Goal: Navigation & Orientation: Find specific page/section

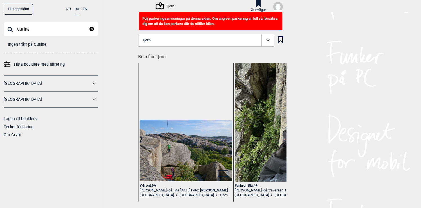
click at [94, 100] on icon at bounding box center [94, 100] width 7 height 8
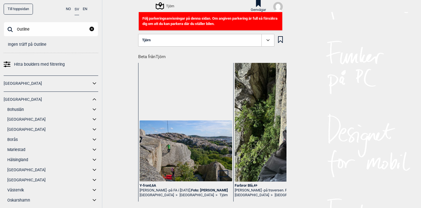
click at [94, 120] on icon at bounding box center [93, 120] width 3 height 2
click at [17, 170] on link "Tjörn" at bounding box center [54, 169] width 87 height 8
click at [18, 169] on link "Tjörn" at bounding box center [54, 169] width 87 height 8
click at [170, 6] on div "Tjörn" at bounding box center [165, 6] width 18 height 7
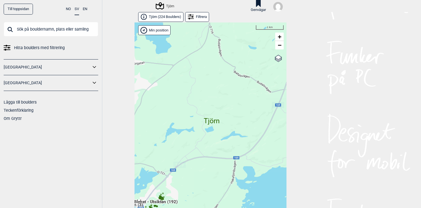
drag, startPoint x: 197, startPoint y: 142, endPoint x: 219, endPoint y: 99, distance: 48.2
click at [218, 100] on div "Hallingdal Gol Ål Stange Kolomoen Vallset Tangen Sørli Åsbygda Buskerud syd Kon…" at bounding box center [210, 119] width 152 height 195
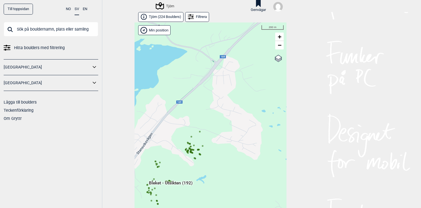
drag, startPoint x: 185, startPoint y: 148, endPoint x: 191, endPoint y: 116, distance: 32.6
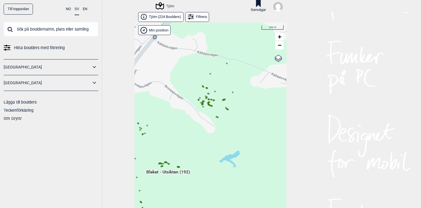
drag, startPoint x: 192, startPoint y: 121, endPoint x: 211, endPoint y: 96, distance: 31.5
click at [211, 96] on div "Hallingdal Gol Ål Stange Kolomoen Vallset Tangen Sørli Åsbygda Buskerud syd Kon…" at bounding box center [210, 119] width 152 height 195
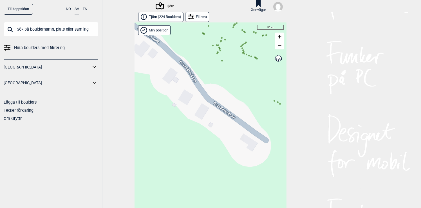
drag, startPoint x: 231, startPoint y: 85, endPoint x: 205, endPoint y: 126, distance: 48.3
click at [205, 126] on div "Hallingdal Gol Ål Stange Kolomoen Vallset Tangen Sørli Åsbygda Buskerud syd Kon…" at bounding box center [210, 119] width 152 height 195
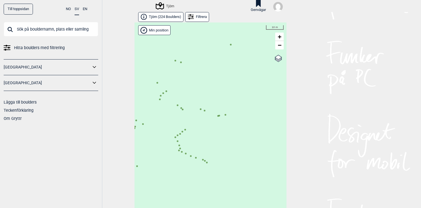
drag, startPoint x: 205, startPoint y: 113, endPoint x: 257, endPoint y: 75, distance: 64.4
click at [256, 75] on div "Hallingdal Gol Ål Stange Kolomoen Vallset Tangen Sørli Åsbygda Buskerud syd Kon…" at bounding box center [210, 119] width 152 height 195
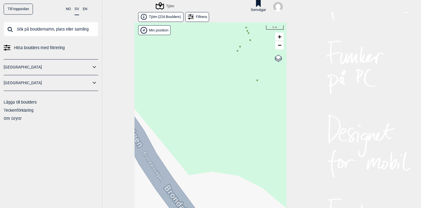
drag, startPoint x: 228, startPoint y: 112, endPoint x: 226, endPoint y: 123, distance: 11.5
click at [226, 123] on div "Hallingdal Gol Ål Stange Kolomoen Vallset Tangen Sørli Åsbygda Buskerud syd Kon…" at bounding box center [210, 119] width 152 height 195
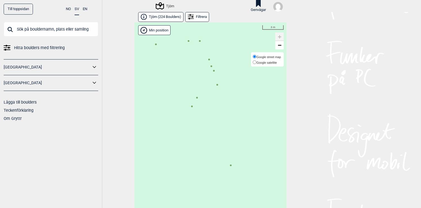
click at [278, 59] on label "Google street map" at bounding box center [266, 57] width 28 height 6
click at [256, 58] on input "Google street map" at bounding box center [254, 57] width 4 height 4
click at [273, 62] on span "Google satellite" at bounding box center [266, 62] width 21 height 3
click at [256, 62] on input "Google satellite" at bounding box center [254, 62] width 4 height 4
radio input "true"
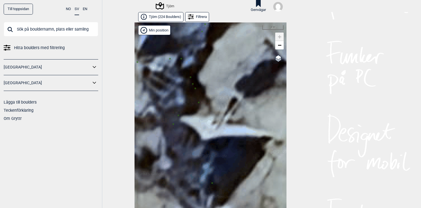
drag, startPoint x: 248, startPoint y: 84, endPoint x: 229, endPoint y: 102, distance: 25.6
click at [229, 102] on div "Hallingdal Gol Ål Stange Kolomoen Vallset Tangen Sørli Åsbygda Buskerud syd Kon…" at bounding box center [210, 119] width 152 height 195
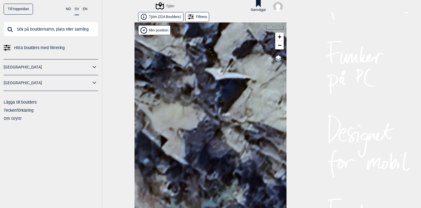
drag, startPoint x: 229, startPoint y: 105, endPoint x: 227, endPoint y: 73, distance: 32.4
click at [227, 72] on div "Hallingdal Gol Ål Stange Kolomoen Vallset Tangen Sørli Åsbygda Buskerud syd Kon…" at bounding box center [210, 119] width 152 height 195
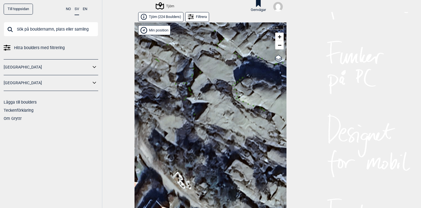
drag, startPoint x: 237, startPoint y: 69, endPoint x: 209, endPoint y: 92, distance: 36.0
click at [209, 92] on div "Hallingdal Gol Ål Stange Kolomoen Vallset Tangen Sørli Åsbygda Buskerud syd Kon…" at bounding box center [210, 119] width 152 height 195
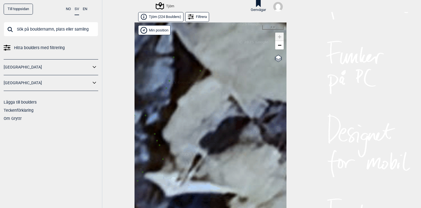
click at [201, 71] on circle at bounding box center [200, 71] width 2 height 2
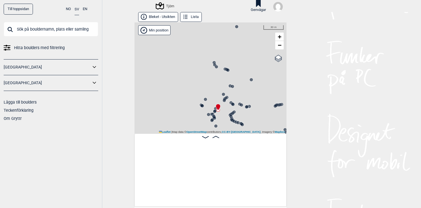
scroll to position [0, 333]
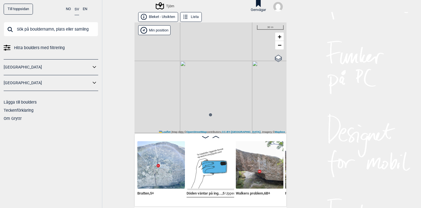
click at [171, 6] on div "Tjörn" at bounding box center [165, 6] width 18 height 7
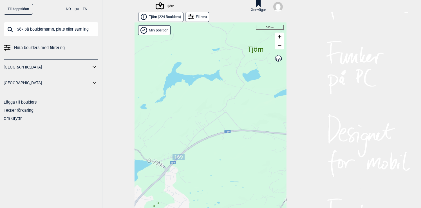
drag, startPoint x: 193, startPoint y: 151, endPoint x: 222, endPoint y: 94, distance: 63.9
click at [222, 94] on div "Hallingdal Gol Ål Stange Kolomoen Vallset Tangen Sørli Åsbygda Buskerud syd Kon…" at bounding box center [210, 119] width 152 height 195
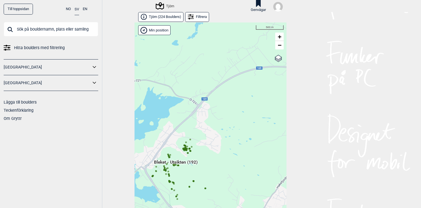
drag, startPoint x: 191, startPoint y: 153, endPoint x: 198, endPoint y: 119, distance: 35.1
click at [198, 119] on div "Hallingdal Gol Ål Stange Kolomoen Vallset Tangen Sørli Åsbygda Buskerud syd Kon…" at bounding box center [210, 119] width 152 height 195
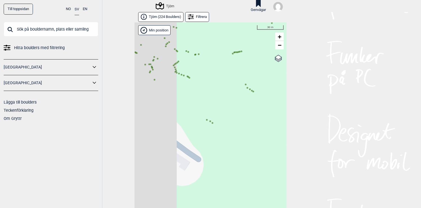
drag, startPoint x: 205, startPoint y: 113, endPoint x: 252, endPoint y: 148, distance: 57.8
click at [252, 148] on div "Hallingdal Gol Ål Stange Kolomoen Vallset Tangen Sørli Åsbygda Buskerud syd Kon…" at bounding box center [210, 119] width 152 height 195
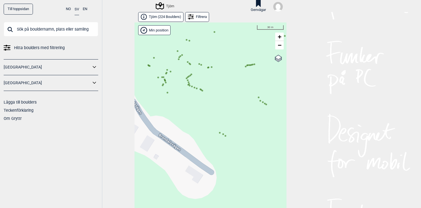
drag, startPoint x: 225, startPoint y: 123, endPoint x: 251, endPoint y: 138, distance: 30.5
click at [251, 138] on div "Hallingdal Gol Ål Stange Kolomoen Vallset Tangen Sørli Åsbygda Buskerud syd Kon…" at bounding box center [210, 119] width 152 height 195
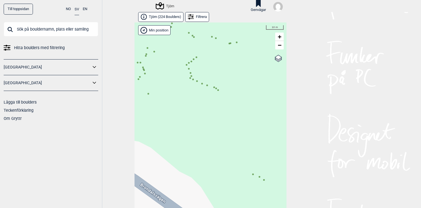
drag, startPoint x: 240, startPoint y: 128, endPoint x: 249, endPoint y: 135, distance: 11.0
click at [249, 135] on div "Hallingdal Gol Ål Stange Kolomoen Vallset Tangen Sørli Åsbygda Buskerud syd Kon…" at bounding box center [210, 119] width 152 height 195
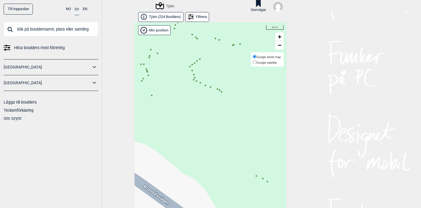
click at [279, 59] on label "Google street map" at bounding box center [266, 57] width 28 height 6
click at [256, 58] on input "Google street map" at bounding box center [254, 57] width 4 height 4
click at [274, 63] on span "Google satellite" at bounding box center [266, 62] width 21 height 3
click at [256, 63] on input "Google satellite" at bounding box center [254, 62] width 4 height 4
radio input "true"
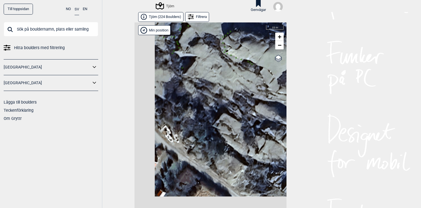
drag, startPoint x: 203, startPoint y: 113, endPoint x: 233, endPoint y: 83, distance: 42.5
click at [233, 83] on div "Hallingdal Gol Ål Stange Kolomoen Vallset Tangen Sørli Åsbygda Buskerud syd Kon…" at bounding box center [210, 119] width 152 height 195
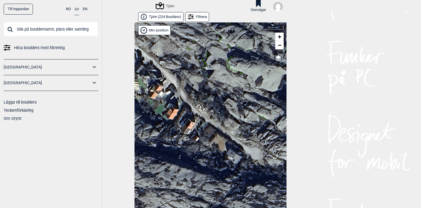
drag, startPoint x: 215, startPoint y: 79, endPoint x: 221, endPoint y: 94, distance: 16.8
click at [221, 94] on div "Hallingdal Gol Ål Stange Kolomoen Vallset Tangen Sørli Åsbygda Buskerud syd Kon…" at bounding box center [210, 119] width 152 height 195
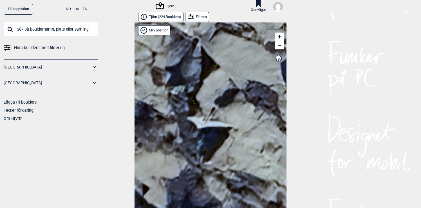
drag, startPoint x: 208, startPoint y: 70, endPoint x: 223, endPoint y: 95, distance: 29.5
click at [223, 94] on div "Hallingdal Gol Ål Stange Kolomoen Vallset Tangen Sørli Åsbygda Buskerud syd Kon…" at bounding box center [210, 119] width 152 height 195
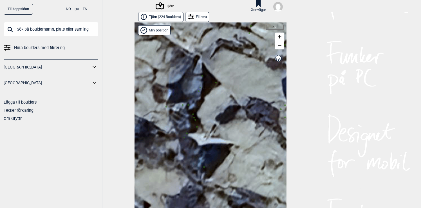
drag, startPoint x: 214, startPoint y: 93, endPoint x: 205, endPoint y: 93, distance: 9.3
click at [205, 93] on div "Hallingdal Gol Ål Stange Kolomoen Vallset Tangen Sørli Åsbygda Buskerud syd Kon…" at bounding box center [210, 119] width 152 height 195
click at [203, 77] on circle at bounding box center [202, 76] width 2 height 2
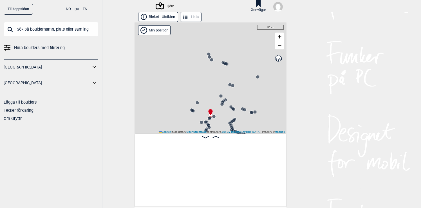
scroll to position [0, 475]
